Goal: Communication & Community: Answer question/provide support

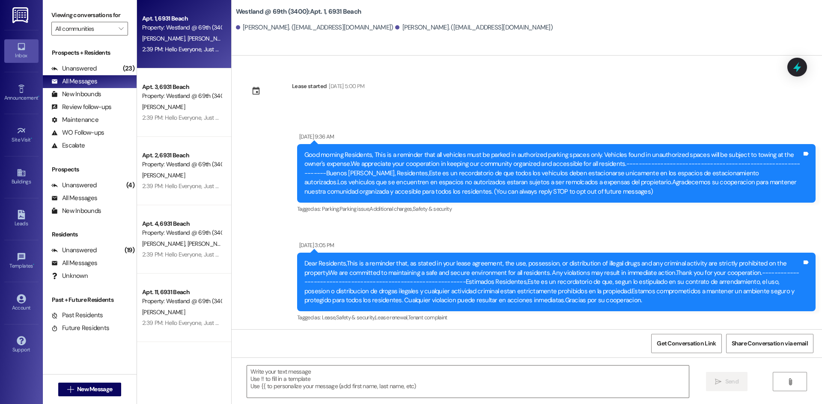
scroll to position [959, 0]
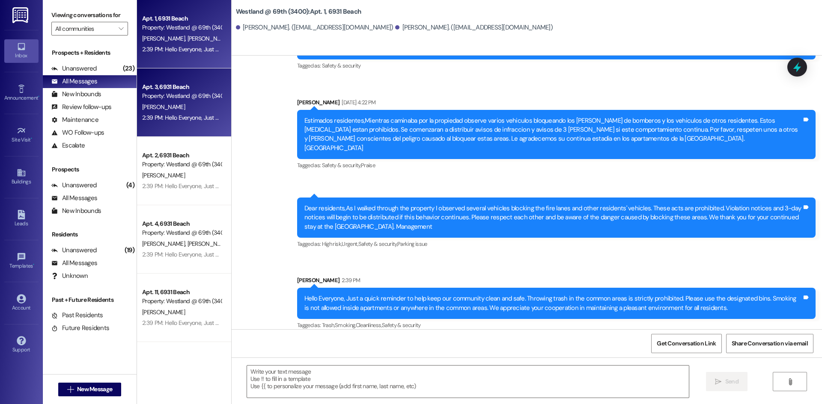
click at [197, 103] on div "[PERSON_NAME]" at bounding box center [181, 107] width 81 height 11
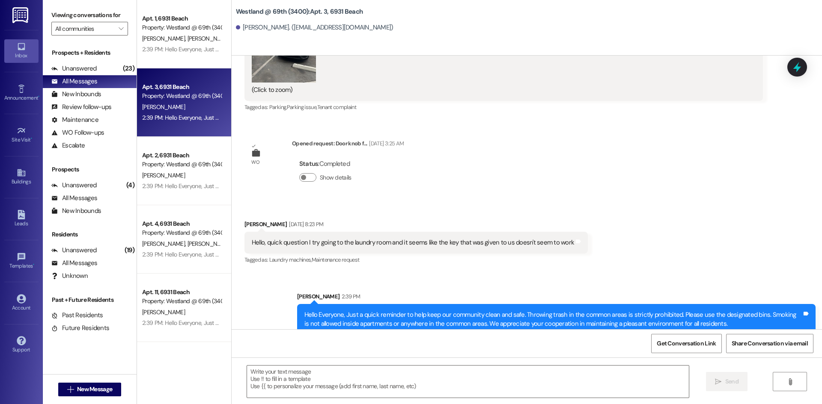
scroll to position [298, 0]
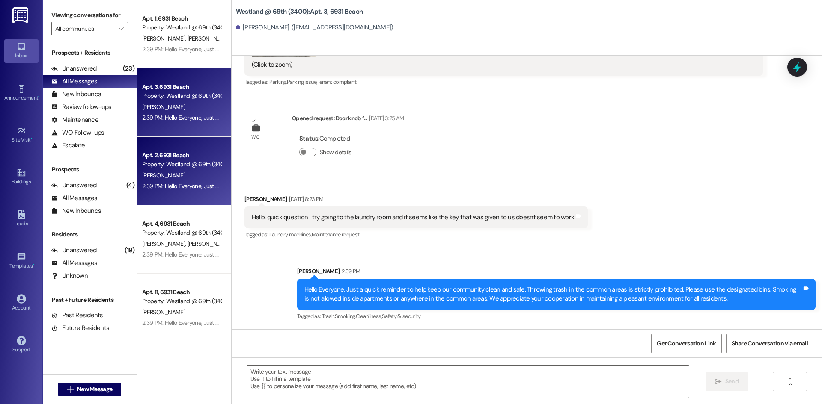
click at [210, 180] on div "[PERSON_NAME]" at bounding box center [181, 175] width 81 height 11
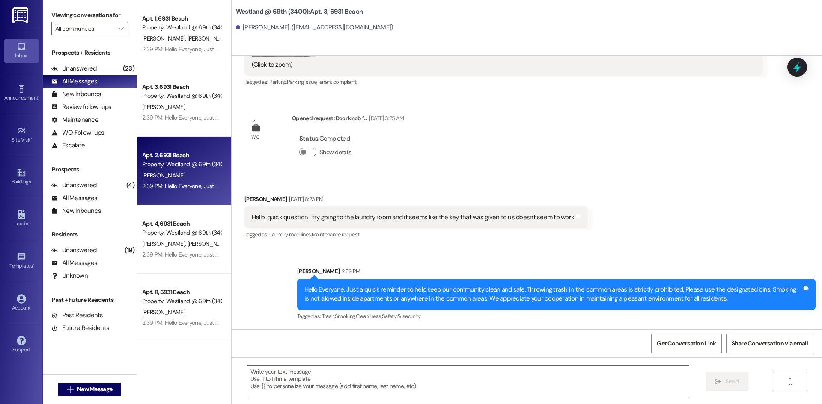
scroll to position [1756, 0]
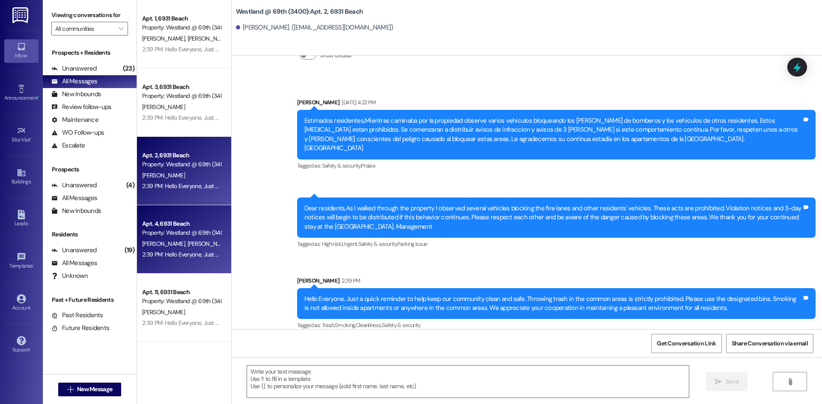
click at [190, 240] on span "[PERSON_NAME]" at bounding box center [208, 244] width 43 height 8
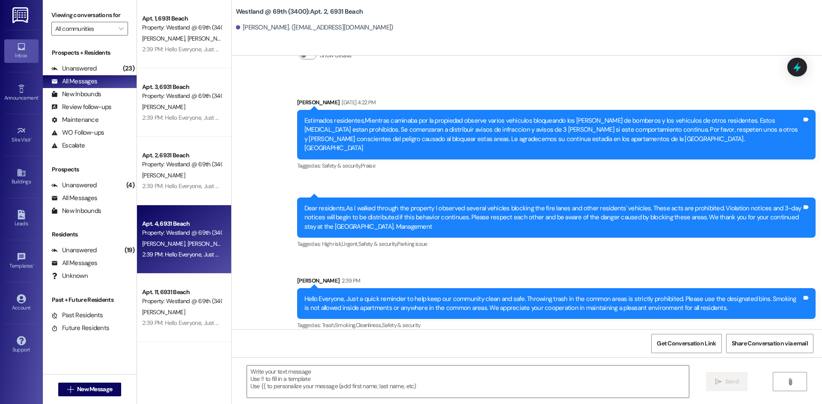
scroll to position [0, 0]
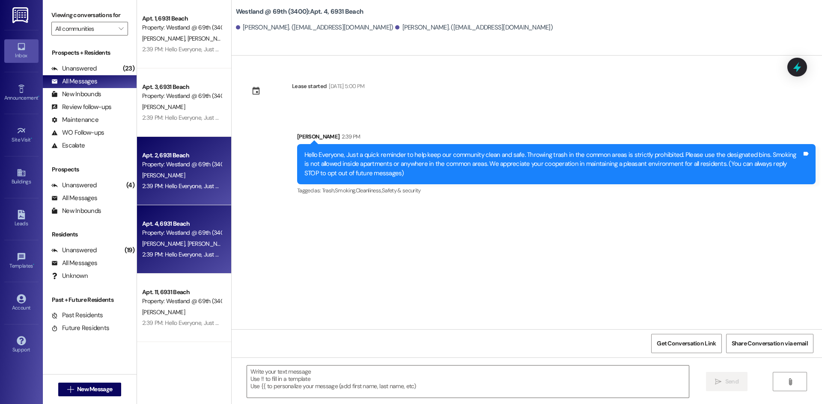
click at [190, 179] on div "[PERSON_NAME]" at bounding box center [181, 175] width 81 height 11
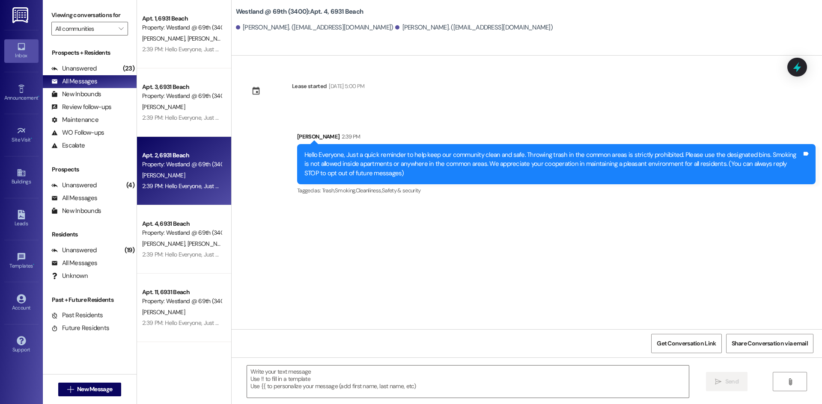
scroll to position [1756, 0]
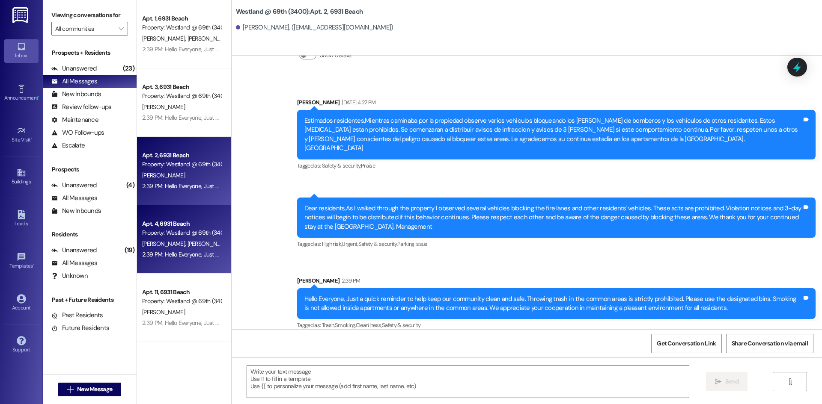
click at [181, 217] on div "Apt. 4, 6931 Beach Property: [GEOGRAPHIC_DATA] @ 69th (3400) [PERSON_NAME] [PER…" at bounding box center [184, 239] width 94 height 68
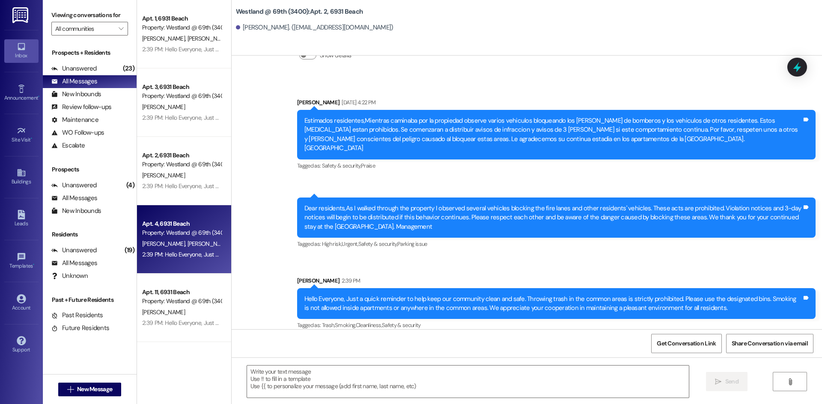
scroll to position [0, 0]
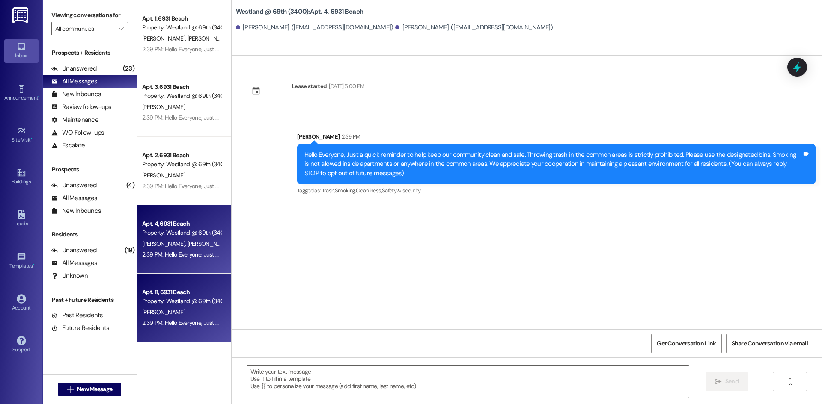
click at [196, 286] on div "Apt. 11, 6931 Beach Property: [GEOGRAPHIC_DATA] @ 69th (3400) [PERSON_NAME] 2:3…" at bounding box center [184, 308] width 94 height 68
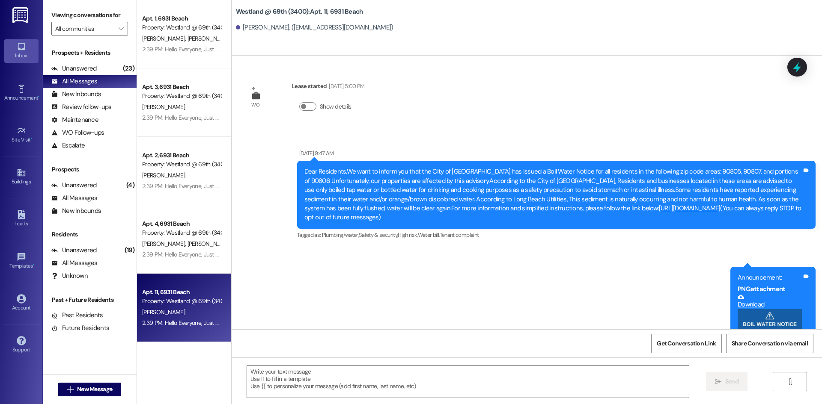
scroll to position [1433, 0]
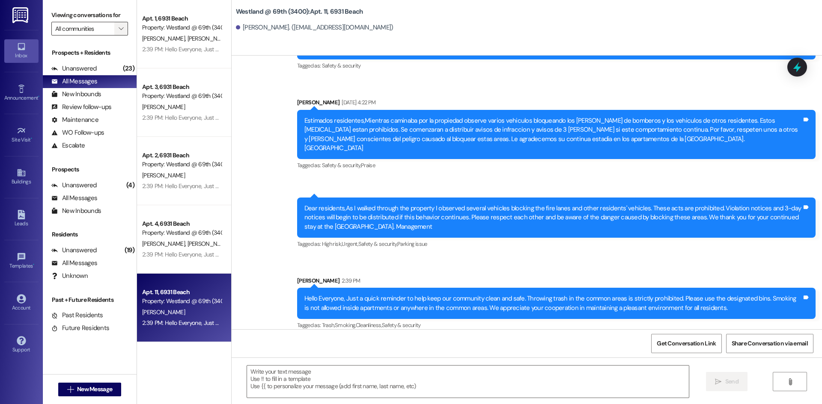
click at [119, 29] on icon "" at bounding box center [121, 28] width 5 height 7
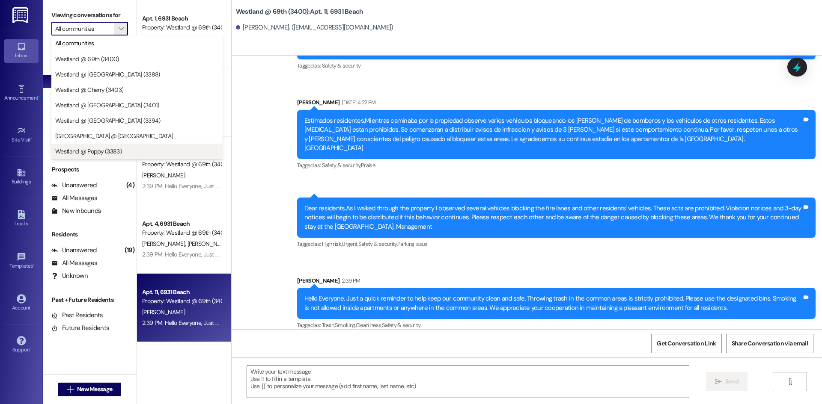
click at [116, 152] on span "Westland @ Poppy (3383)" at bounding box center [88, 151] width 66 height 9
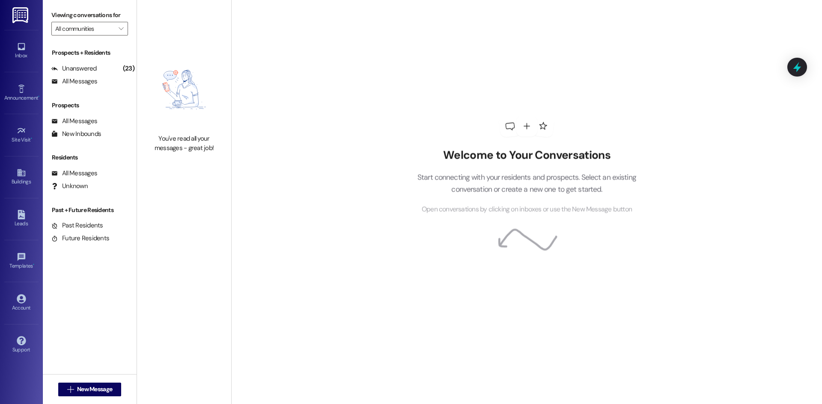
type input "Westland @ Poppy (3383)"
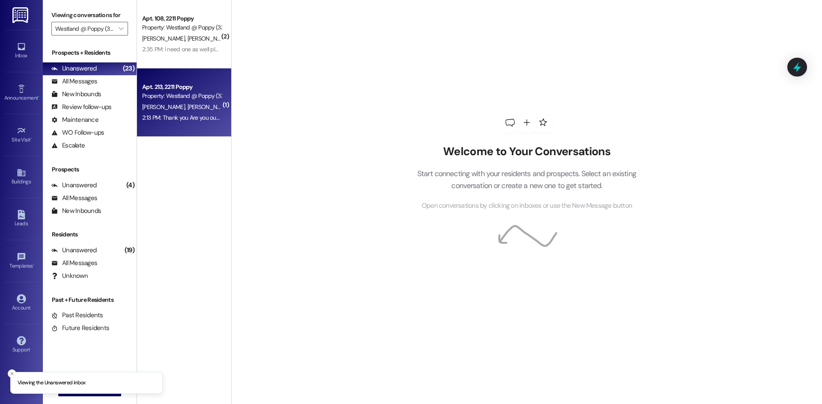
click at [189, 103] on span "[PERSON_NAME]" at bounding box center [208, 107] width 43 height 8
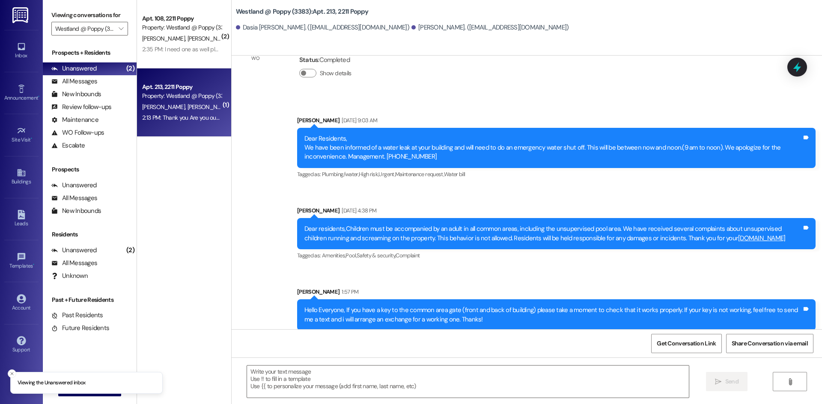
scroll to position [8354, 0]
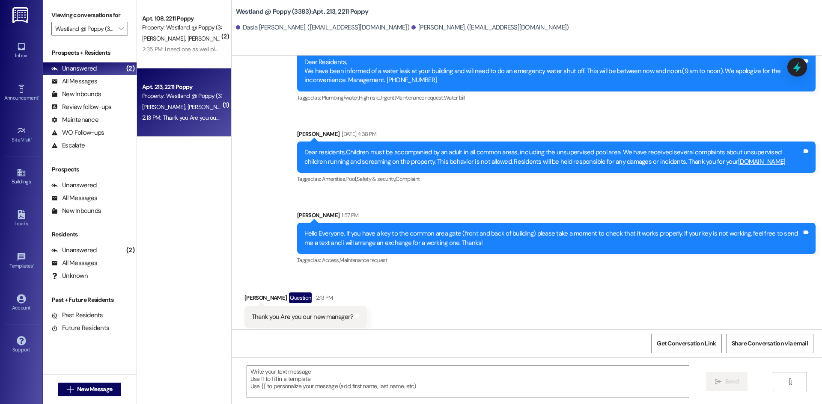
click at [250, 327] on div "Received via SMS [PERSON_NAME] Question 2:13 PM Thank you Are you our new manag…" at bounding box center [306, 316] width 136 height 61
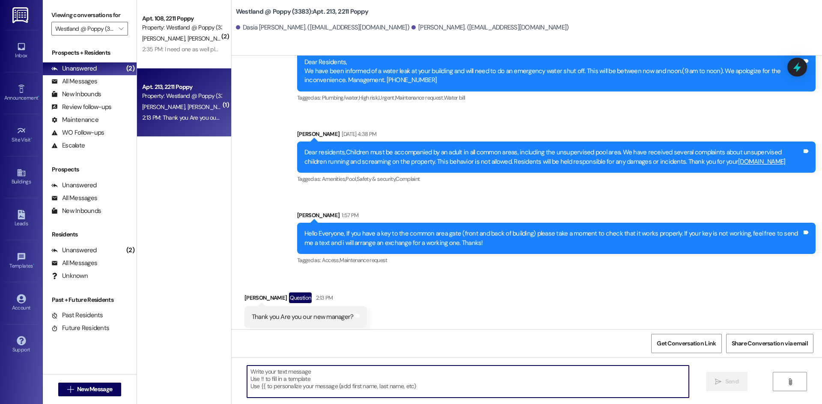
click at [280, 371] on textarea at bounding box center [468, 382] width 442 height 32
click at [360, 306] on div "Thank you Are you our new manager? Tags and notes" at bounding box center [305, 317] width 123 height 22
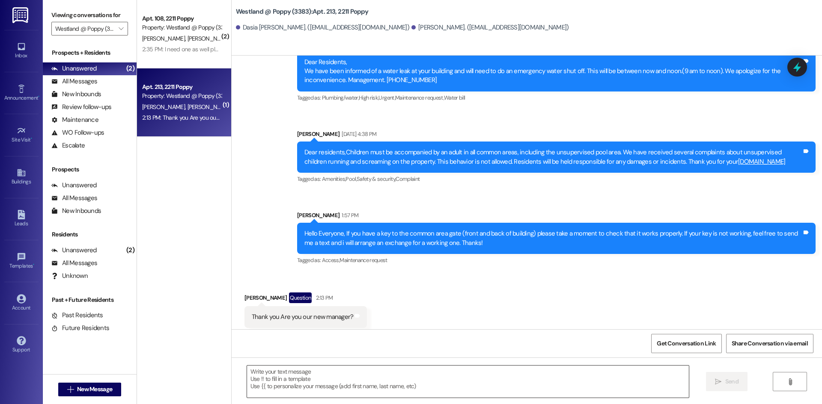
click at [274, 371] on textarea at bounding box center [468, 382] width 442 height 32
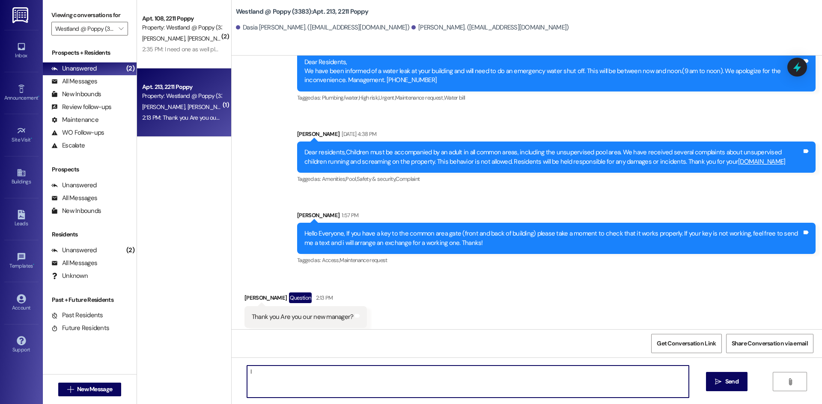
type textarea "I"
click at [248, 371] on textarea "I am the assistant manager. I am here to help" at bounding box center [468, 382] width 442 height 32
click at [271, 371] on textarea "I am the assistant manager. I am here to help" at bounding box center [468, 382] width 442 height 32
click at [376, 375] on textarea "I am the new assistant manager. I am here to help" at bounding box center [468, 382] width 442 height 32
click at [247, 373] on textarea "I am the new assistant manager. I am here to help" at bounding box center [468, 382] width 442 height 32
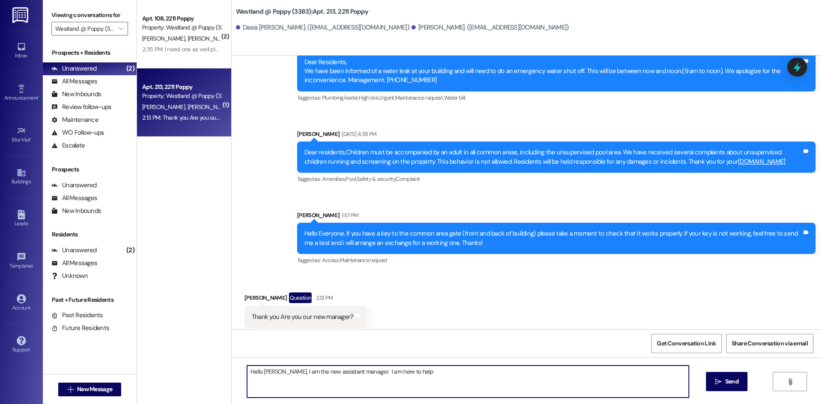
drag, startPoint x: 412, startPoint y: 371, endPoint x: 358, endPoint y: 365, distance: 54.3
click at [360, 371] on textarea "Hello [PERSON_NAME], I am the new assistant manager. I am here to help" at bounding box center [468, 382] width 442 height 32
type textarea "Hello [PERSON_NAME], I am the new assistant manager."
click at [728, 386] on span "Send" at bounding box center [731, 381] width 13 height 9
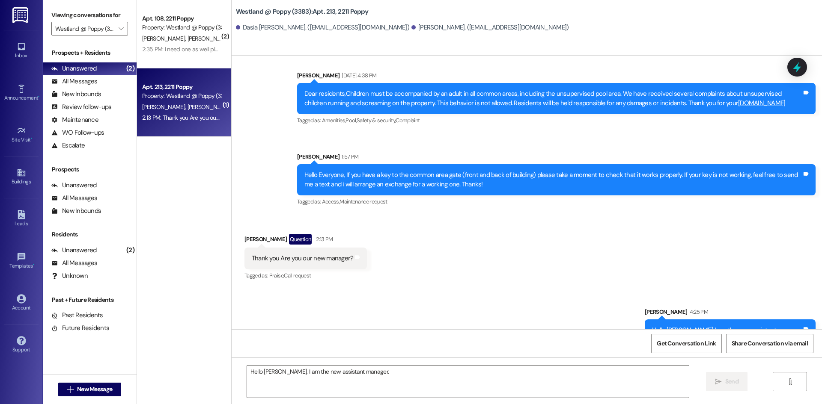
scroll to position [8413, 0]
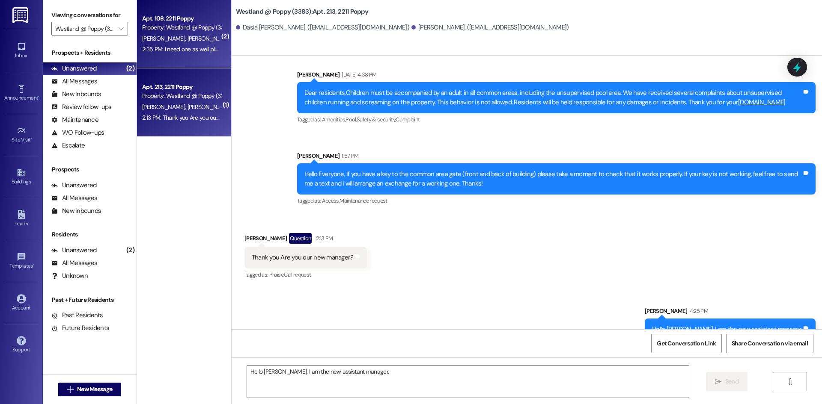
click at [170, 50] on div "2:35 PM: I need one as well please. 2:35 PM: I need one as well please." at bounding box center [185, 49] width 86 height 8
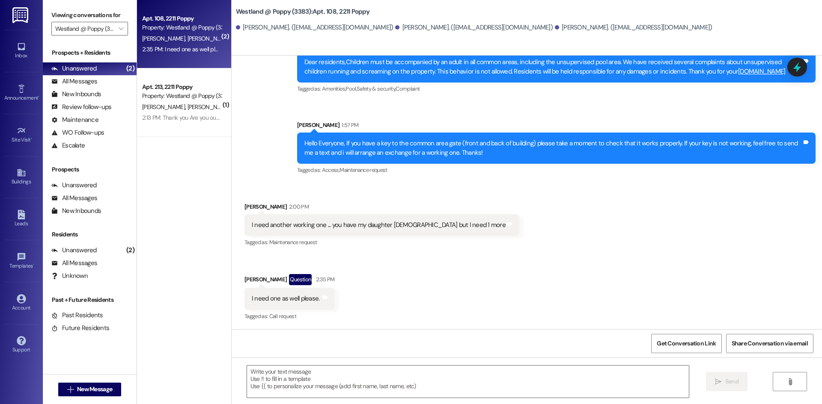
scroll to position [7355, 0]
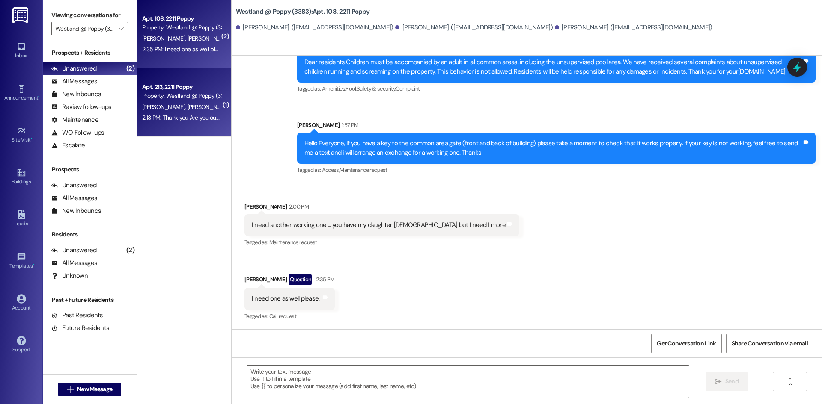
click at [161, 98] on div "Property: Westland @ Poppy (3383)" at bounding box center [181, 96] width 79 height 9
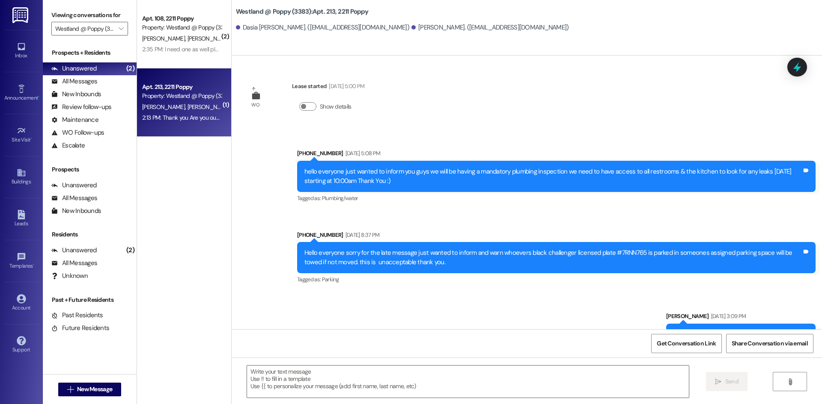
scroll to position [8405, 0]
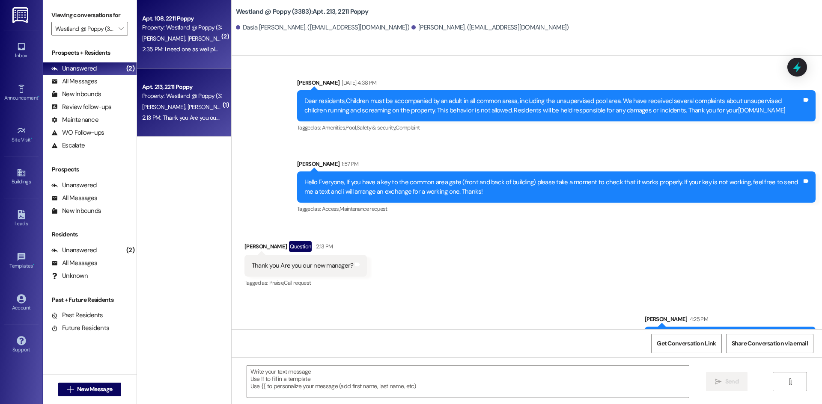
click at [178, 52] on div "2:35 PM: I need one as well please. 2:35 PM: I need one as well please." at bounding box center [185, 49] width 86 height 8
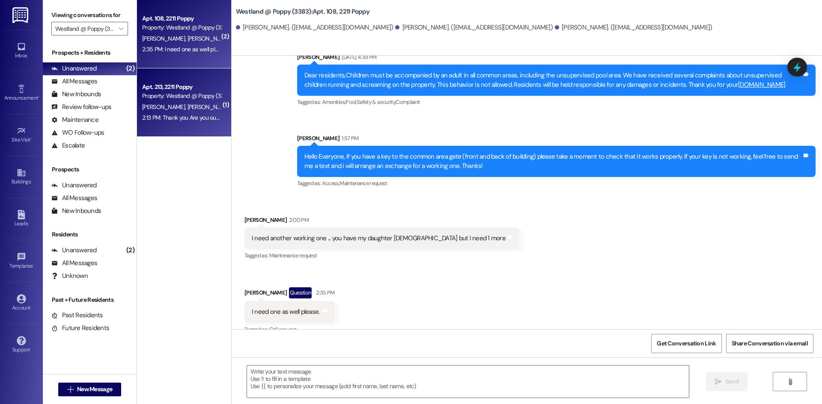
scroll to position [7355, 0]
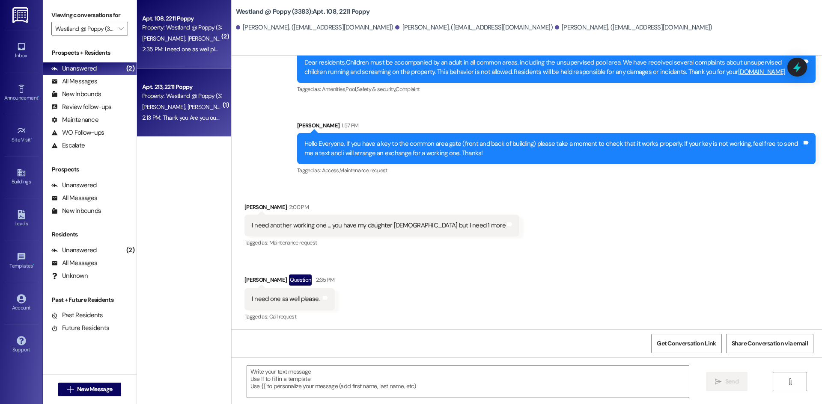
click at [174, 112] on div "D. [PERSON_NAME]" at bounding box center [181, 107] width 81 height 11
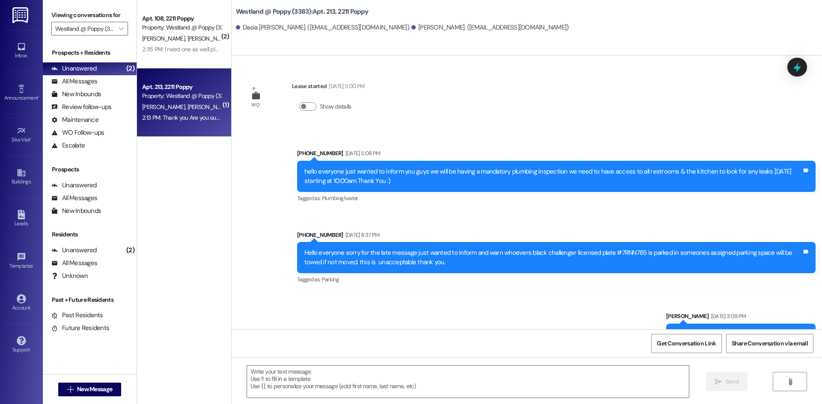
scroll to position [8413, 0]
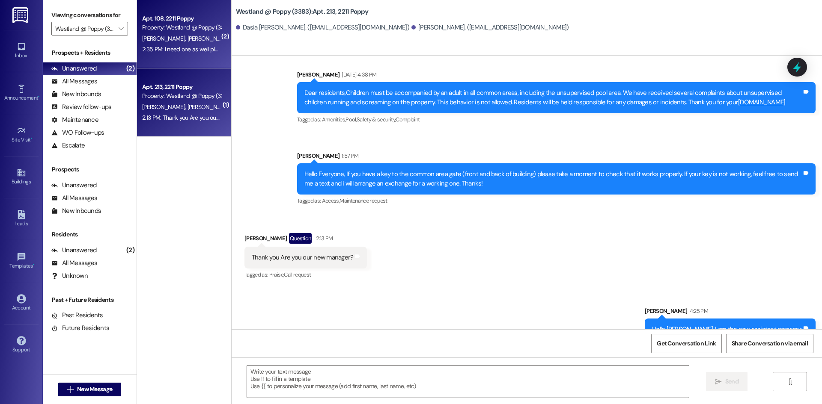
click at [185, 56] on div "Apt. 108, 2211 Poppy Property: Westland @ Poppy (3383) [PERSON_NAME] [PERSON_NA…" at bounding box center [184, 34] width 94 height 68
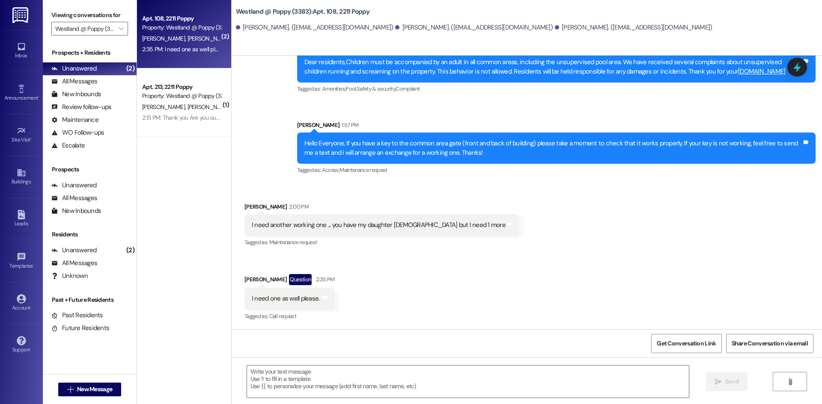
scroll to position [7355, 0]
